Goal: Information Seeking & Learning: Learn about a topic

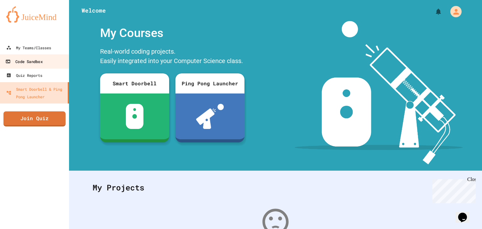
click at [42, 62] on div "Code Sandbox" at bounding box center [23, 62] width 37 height 8
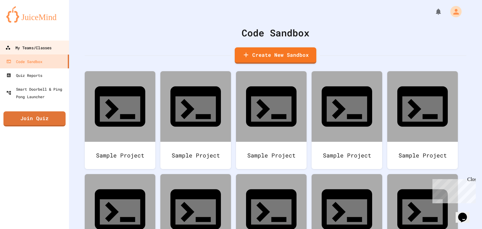
click at [5, 45] on link "My Teams/Classes" at bounding box center [34, 47] width 71 height 14
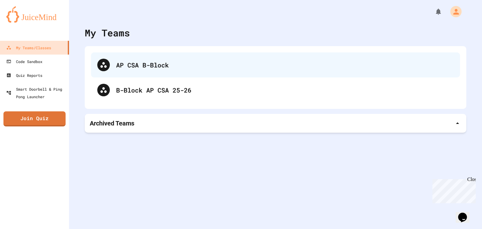
click at [126, 54] on div "AP CSA B-Block" at bounding box center [275, 64] width 369 height 25
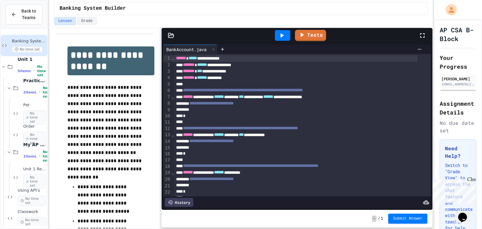
scroll to position [45, 0]
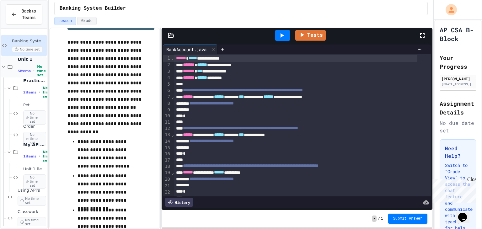
click at [26, 62] on span "Unit 1" at bounding box center [32, 60] width 29 height 6
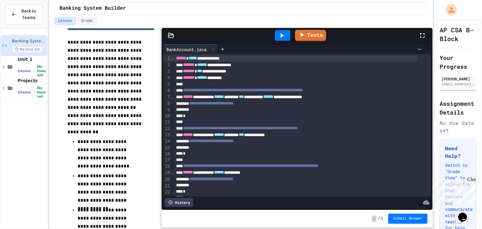
click at [26, 62] on span "Unit 1" at bounding box center [32, 60] width 29 height 6
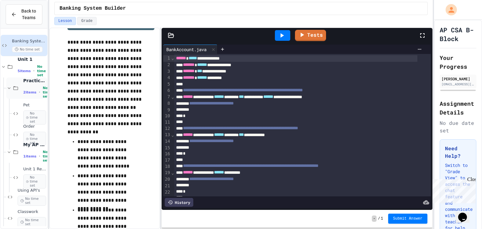
click at [29, 84] on div "Practice Classes 2 items • No time set" at bounding box center [34, 88] width 23 height 21
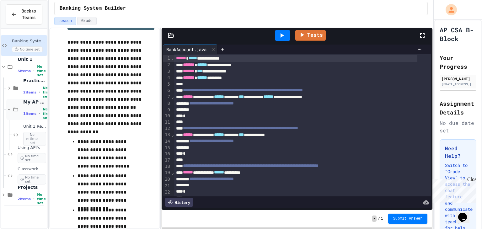
click at [30, 116] on span "1 items" at bounding box center [29, 114] width 13 height 4
click at [30, 155] on span "No time set" at bounding box center [32, 158] width 29 height 10
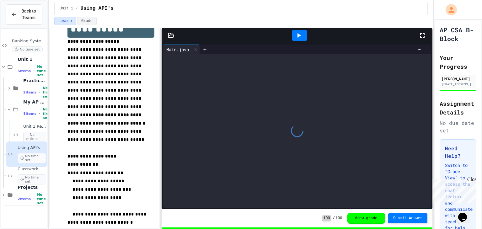
scroll to position [40, 0]
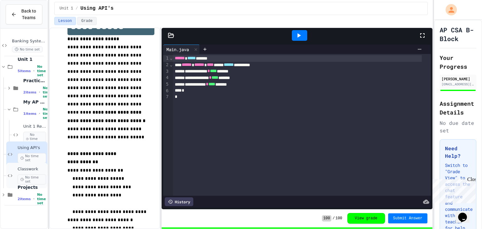
click at [28, 175] on span "No time set" at bounding box center [32, 180] width 29 height 10
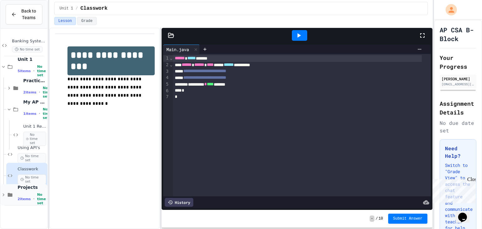
click at [37, 196] on span "No time set" at bounding box center [41, 199] width 9 height 13
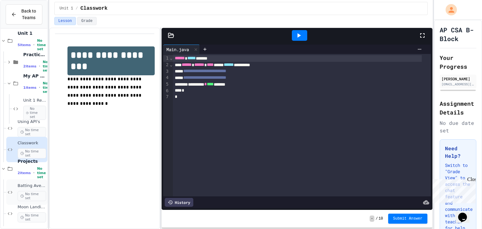
click at [29, 191] on span "No time set" at bounding box center [32, 196] width 29 height 10
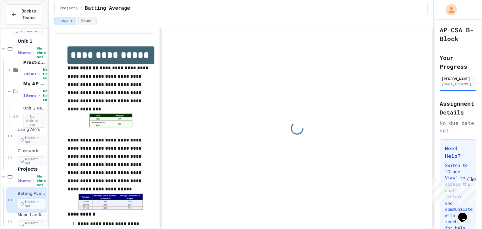
scroll to position [30, 0]
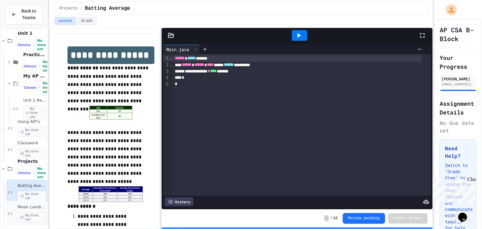
click at [25, 205] on span "Moon Landing" at bounding box center [32, 207] width 29 height 5
